Goal: Task Accomplishment & Management: Use online tool/utility

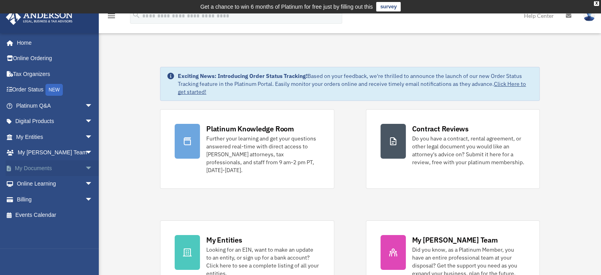
click at [38, 167] on link "My Documents arrow_drop_down" at bounding box center [55, 168] width 99 height 16
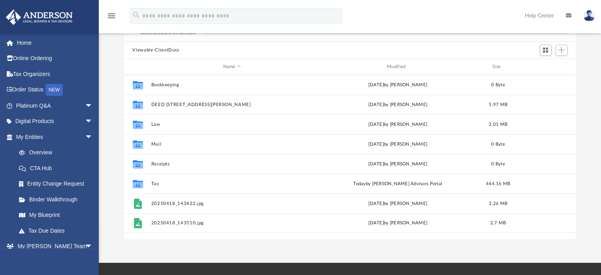
scroll to position [77, 0]
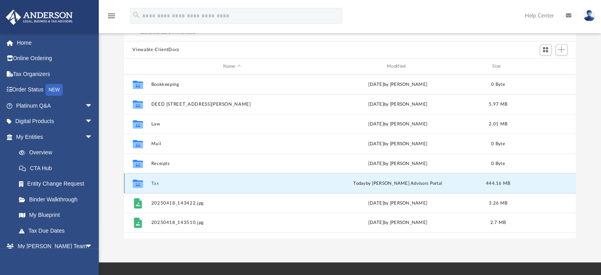
click at [158, 185] on button "Tax" at bounding box center [232, 183] width 162 height 5
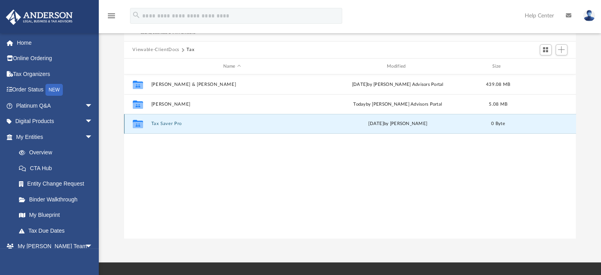
click at [165, 121] on button "Tax Saver Pro" at bounding box center [232, 123] width 162 height 5
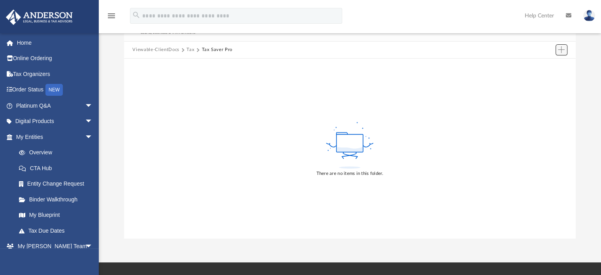
click at [562, 49] on span "Add" at bounding box center [561, 49] width 7 height 7
click at [548, 64] on li "Upload" at bounding box center [550, 65] width 25 height 8
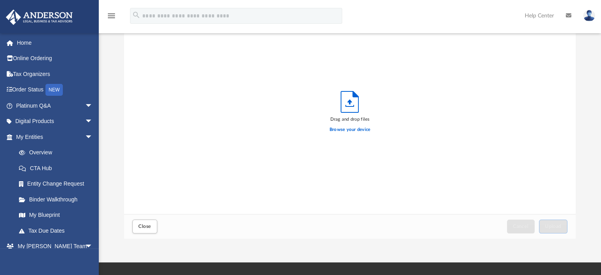
scroll to position [195, 446]
click at [355, 130] on label "Browse your device" at bounding box center [350, 129] width 41 height 7
click at [0, 0] on input "Browse your device" at bounding box center [0, 0] width 0 height 0
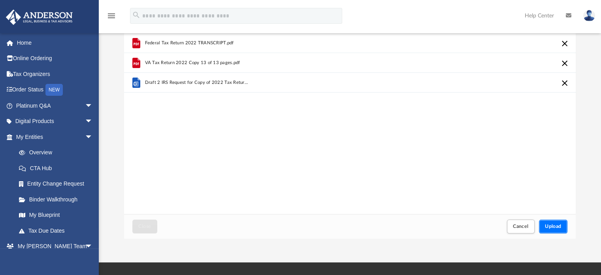
click at [557, 224] on span "Upload" at bounding box center [553, 226] width 17 height 5
